Goal: Communication & Community: Answer question/provide support

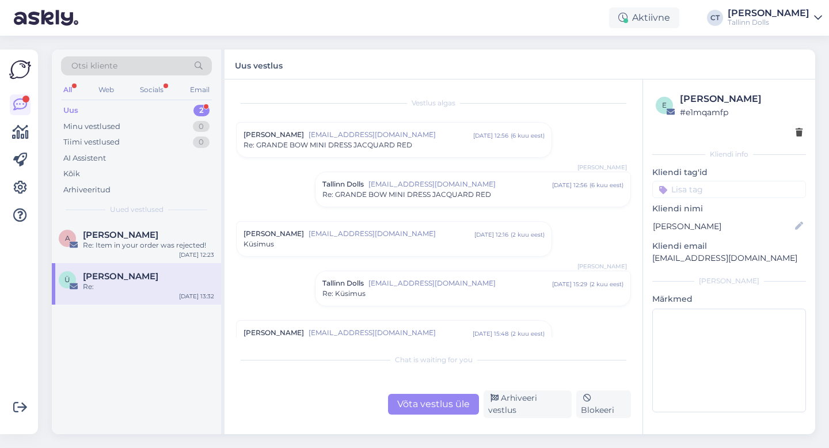
scroll to position [751, 0]
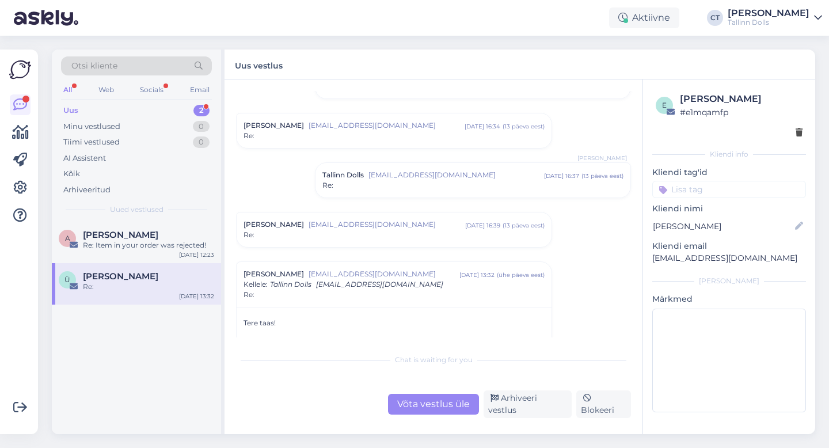
click at [87, 107] on div "Uus 2" at bounding box center [136, 110] width 151 height 16
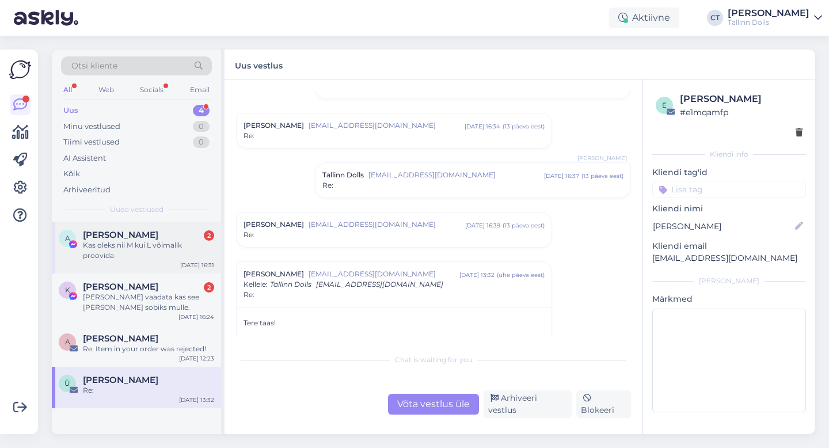
click at [157, 254] on div "Kas oleks nii M kui L võimalik proovida" at bounding box center [148, 250] width 131 height 21
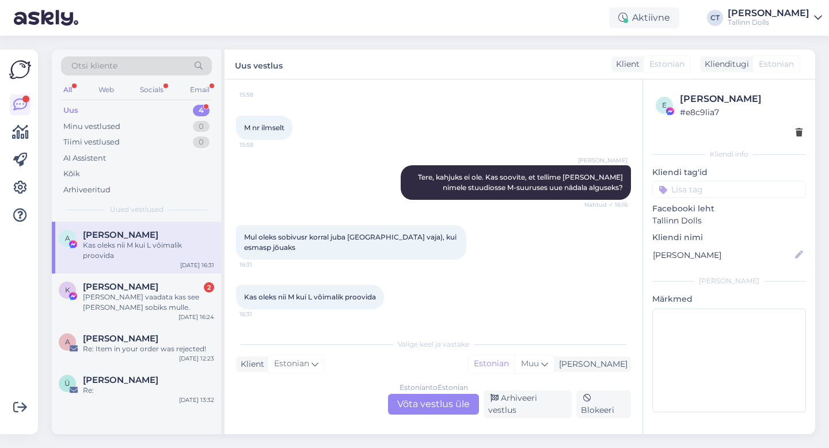
click at [138, 101] on div "Otsi kliente All Web Socials Email Uus 4 Minu vestlused 0 Tiimi vestlused 0 AI …" at bounding box center [136, 135] width 169 height 172
click at [120, 109] on div "Uus 4" at bounding box center [136, 110] width 151 height 16
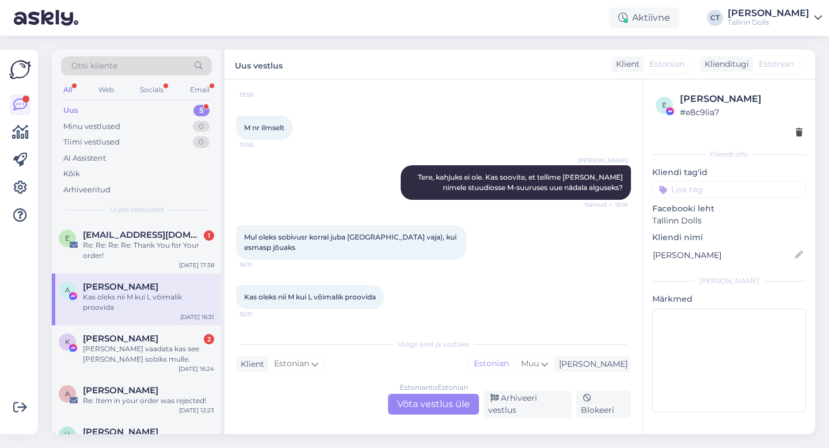
scroll to position [26, 0]
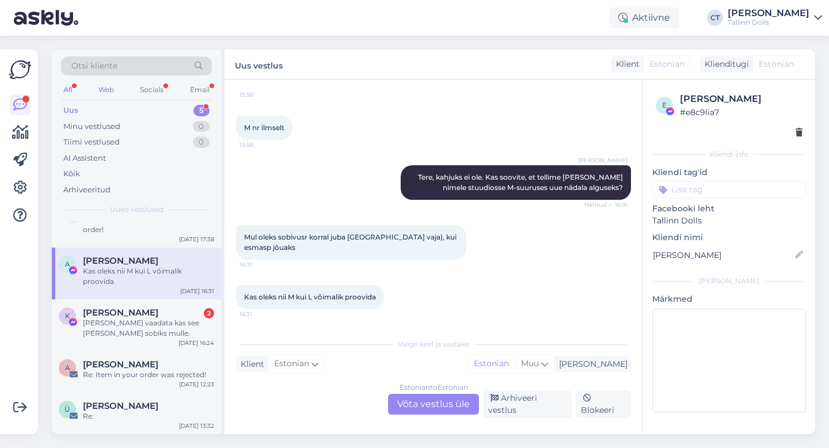
click at [146, 62] on div "Otsi kliente" at bounding box center [136, 65] width 151 height 19
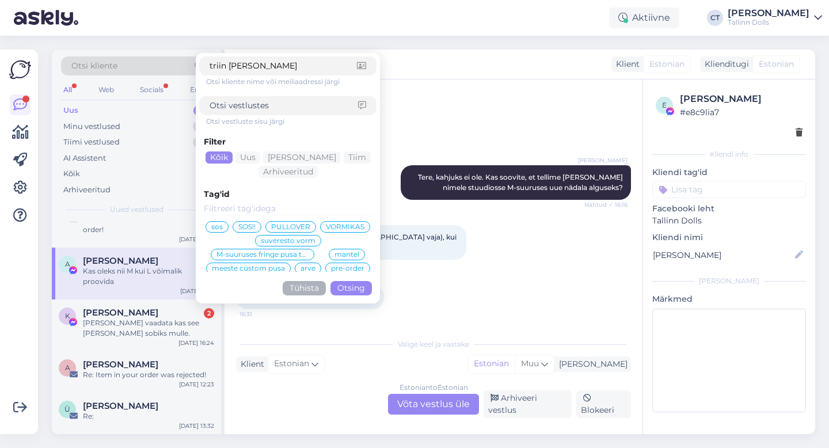
type input "triin raud"
click button "Otsing" at bounding box center [350, 288] width 41 height 14
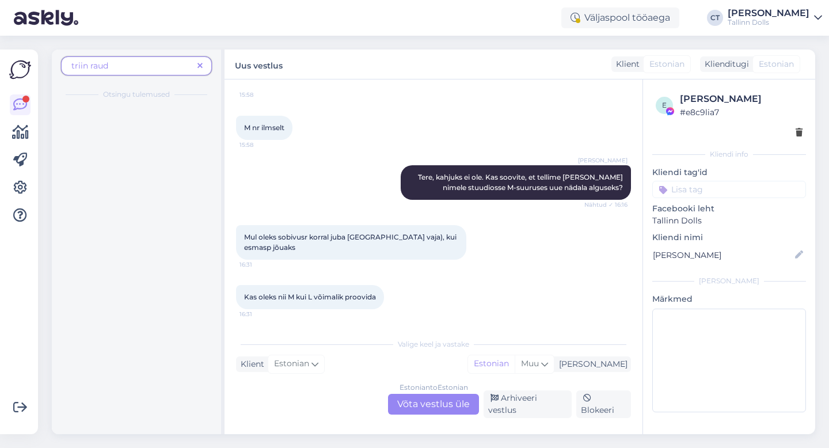
scroll to position [0, 0]
click at [131, 132] on div "Tere! Iga toote juures on eraldi märgitud "Saadetis algab" ja kuupäev, mis näit…" at bounding box center [148, 135] width 131 height 21
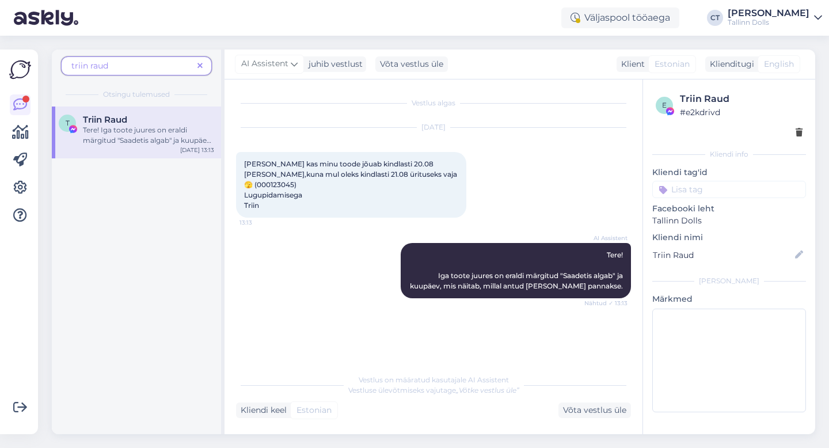
click at [200, 66] on icon at bounding box center [199, 66] width 5 height 8
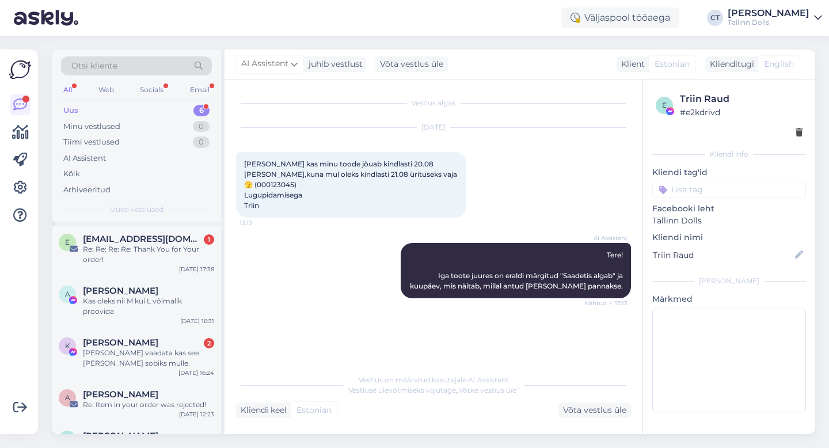
scroll to position [55, 0]
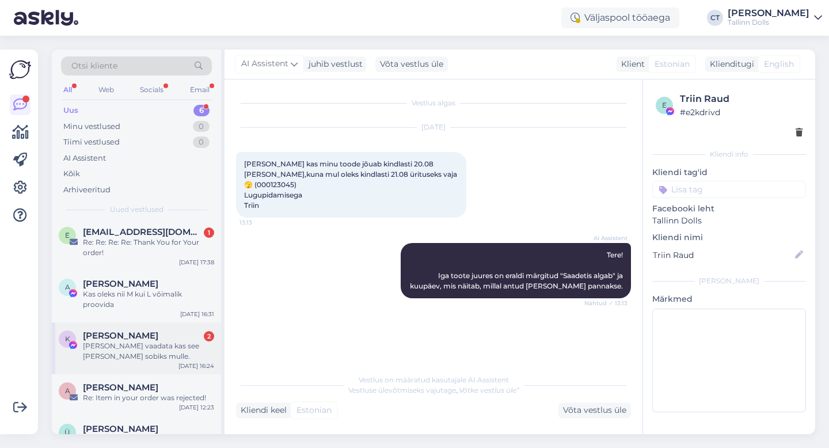
click at [128, 339] on span "[PERSON_NAME]" at bounding box center [120, 335] width 75 height 10
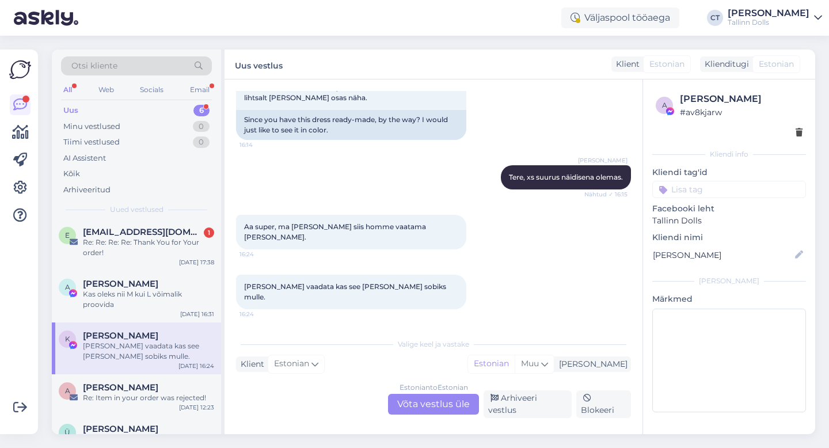
click at [453, 403] on div "Estonian to Estonian Võta vestlus üle" at bounding box center [433, 404] width 91 height 21
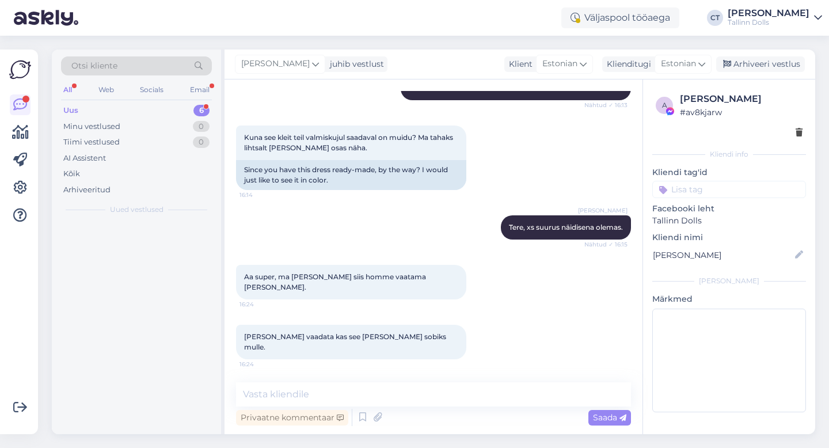
scroll to position [0, 0]
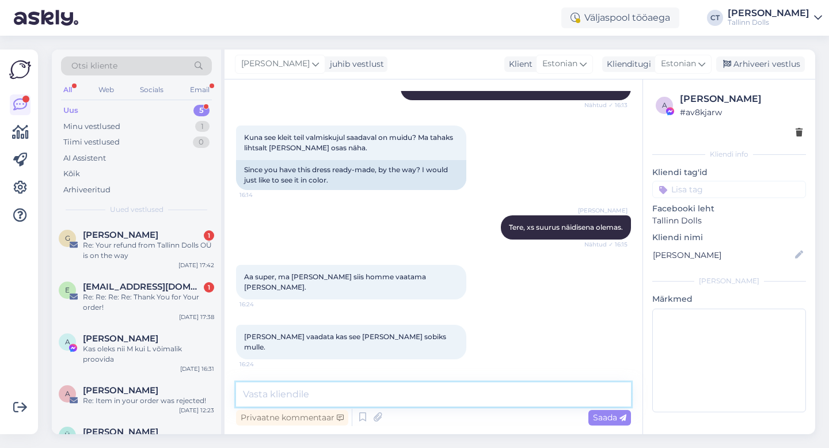
click at [467, 398] on textarea at bounding box center [433, 394] width 395 height 24
click at [415, 391] on textarea at bounding box center [433, 394] width 395 height 24
type textarea "O"
type textarea "Teeme nii :) Ootame Teid :)"
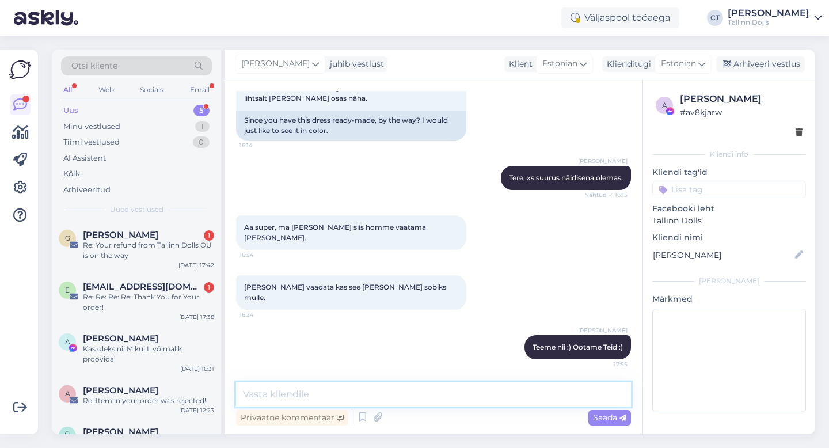
scroll to position [3150, 0]
click at [763, 58] on div "Arhiveeri vestlus" at bounding box center [760, 64] width 89 height 16
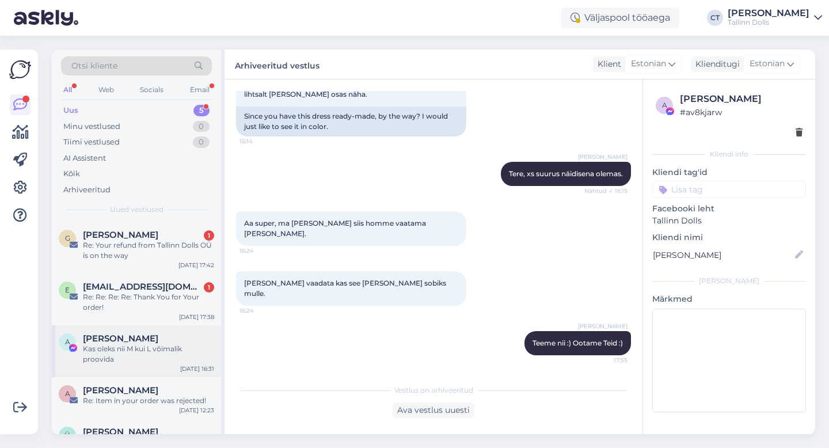
click at [148, 347] on div "Kas oleks nii M kui L võimalik proovida" at bounding box center [148, 354] width 131 height 21
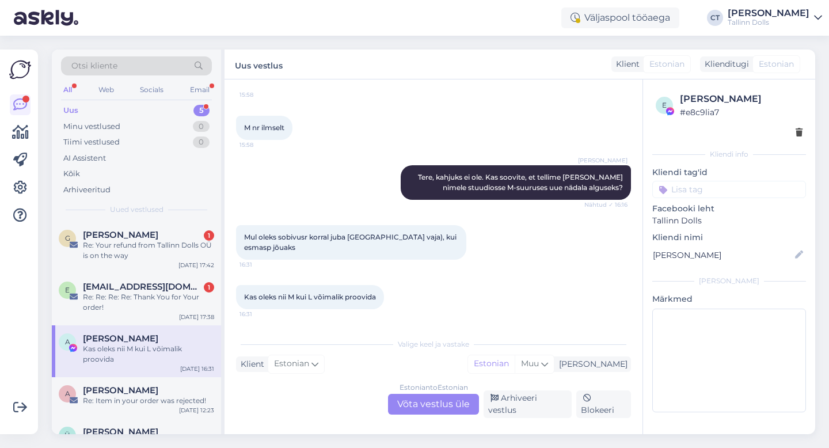
click at [437, 403] on div "Estonian to Estonian Võta vestlus üle" at bounding box center [433, 404] width 91 height 21
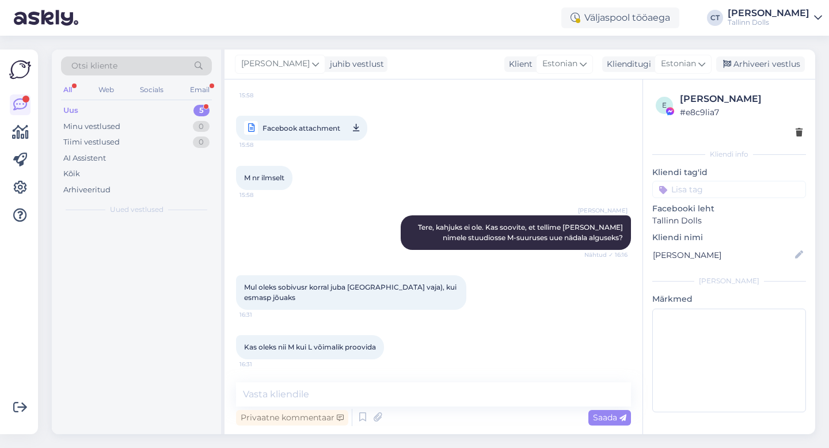
scroll to position [158, 0]
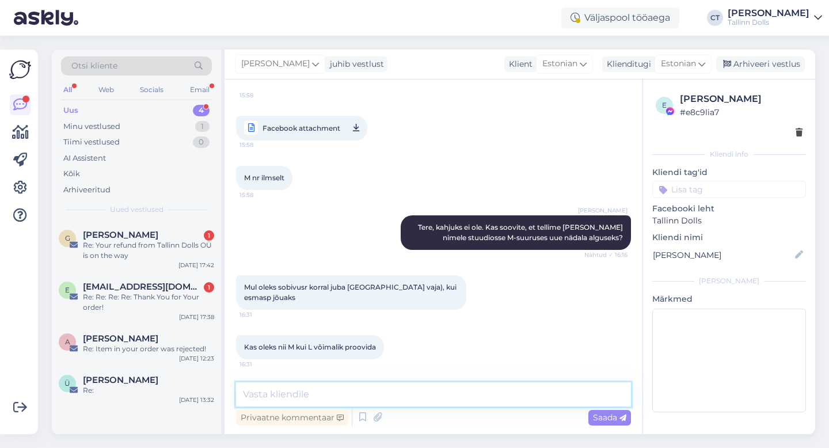
click at [451, 394] on textarea at bounding box center [433, 394] width 395 height 24
type textarea "Oi, antud kleit meie andmetel juba läheb roosiaeda. Üks klient ostis samuti"
